Goal: Transaction & Acquisition: Purchase product/service

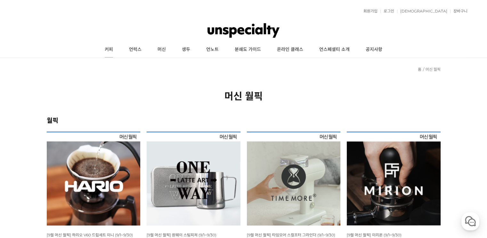
click at [113, 48] on link "커피" at bounding box center [109, 50] width 24 height 16
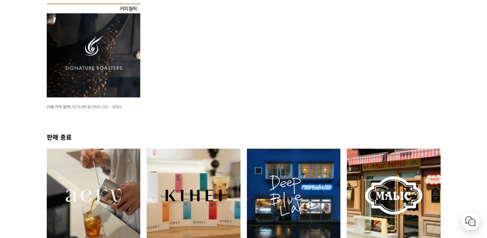
click at [112, 65] on img at bounding box center [94, 51] width 94 height 94
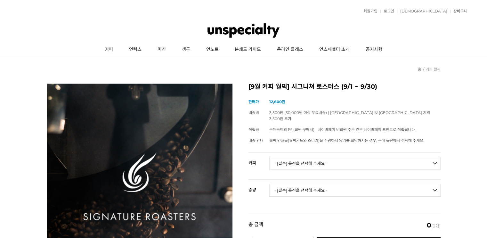
scroll to position [64, 0]
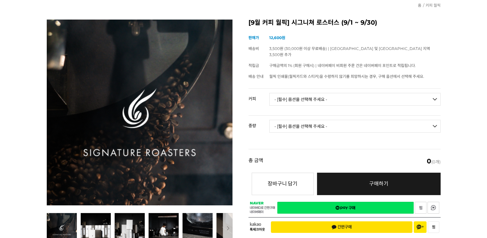
click at [290, 97] on select "- [필수] 옵션을 선택해 주세요 - ------------------- 언스페셜티 분쇄도 가이드 종이(주문 1건당 최대 1개 제공) 월픽 인…" at bounding box center [354, 99] width 171 height 13
click at [290, 95] on select "- [필수] 옵션을 선택해 주세요 - ------------------- 언스페셜티 분쇄도 가이드 종이(주문 1건당 최대 1개 제공) 월픽 인…" at bounding box center [354, 99] width 171 height 13
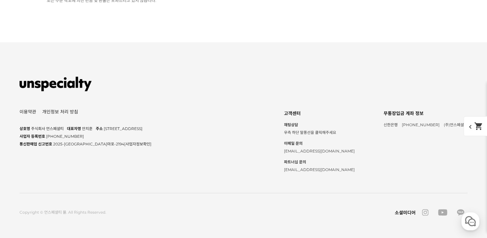
scroll to position [2916, 0]
